Goal: Book appointment/travel/reservation

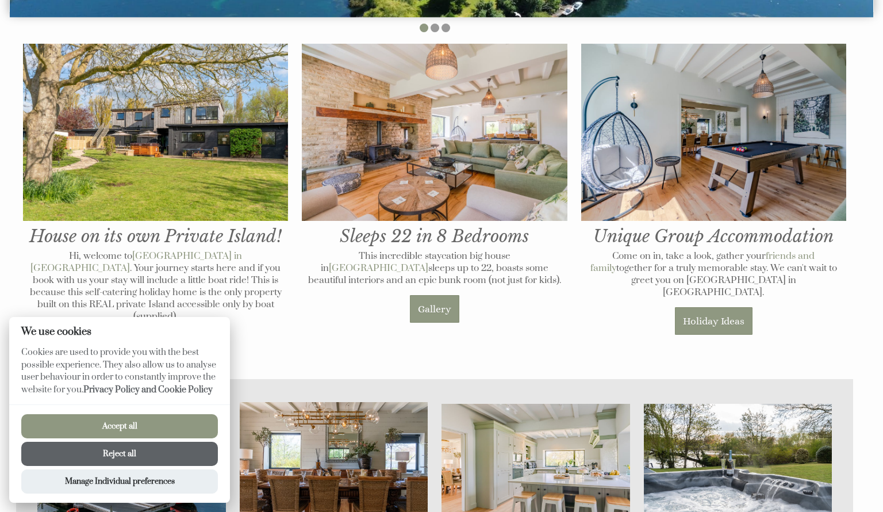
scroll to position [476, 0]
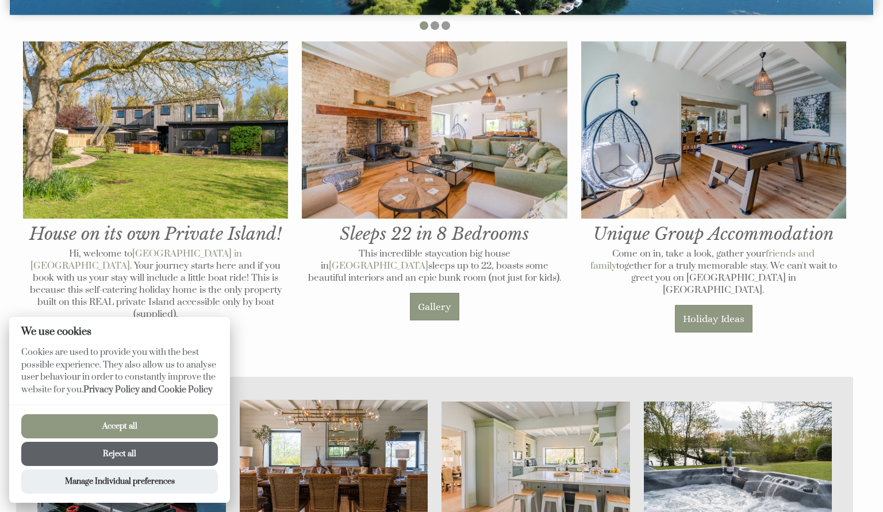
click at [171, 426] on button "Accept all" at bounding box center [119, 426] width 197 height 24
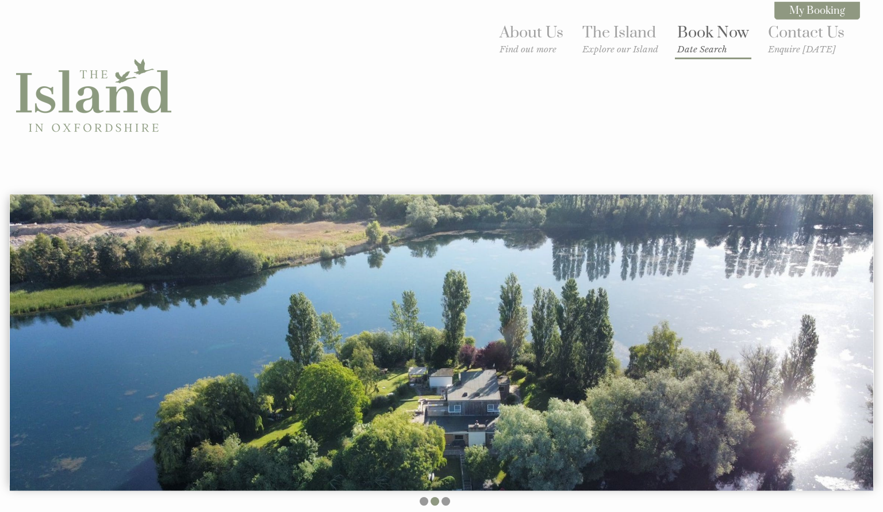
click at [709, 33] on link "Book Now Date Search" at bounding box center [713, 39] width 72 height 32
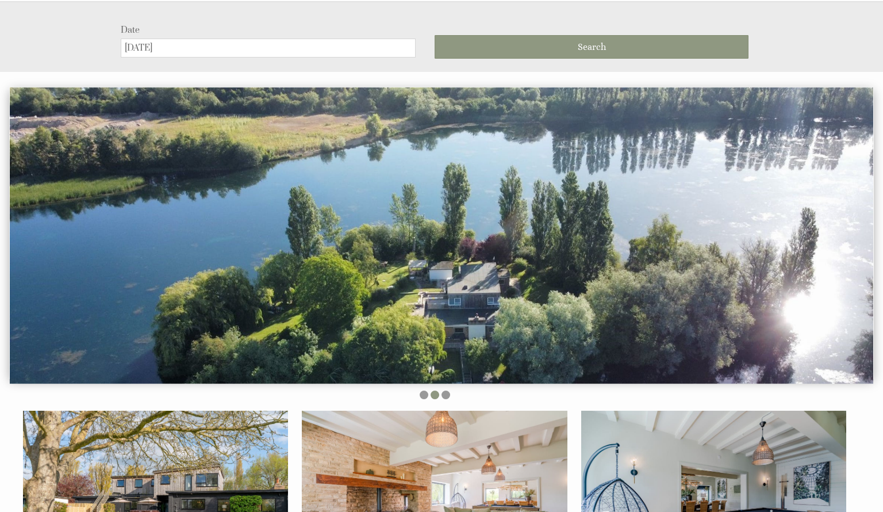
scroll to position [194, 0]
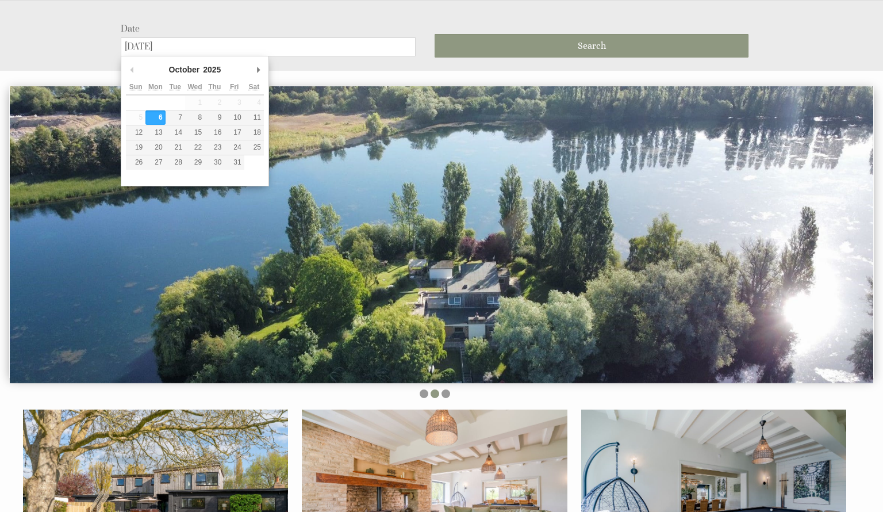
click at [334, 47] on input "[DATE]" at bounding box center [268, 46] width 295 height 19
type input "26/10/2025"
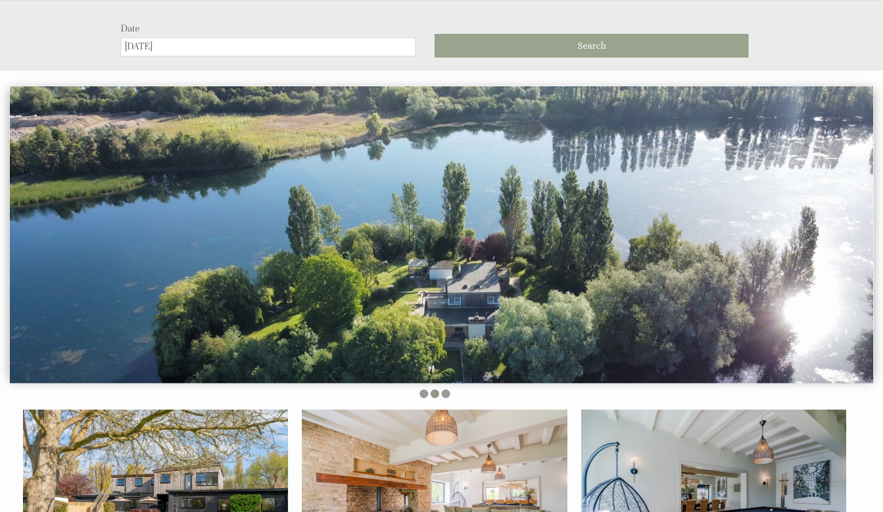
click at [489, 40] on button "Search" at bounding box center [592, 46] width 314 height 24
